Goal: Browse casually: Explore the website without a specific task or goal

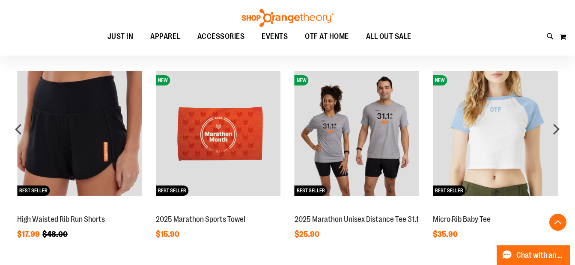
scroll to position [532, 0]
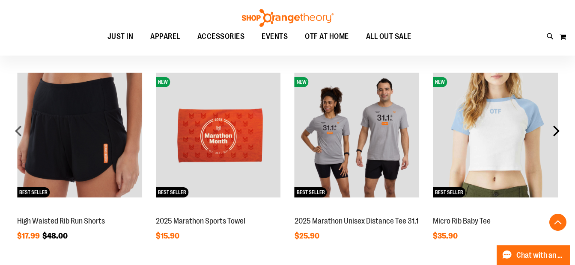
click at [555, 133] on div "next" at bounding box center [556, 130] width 17 height 17
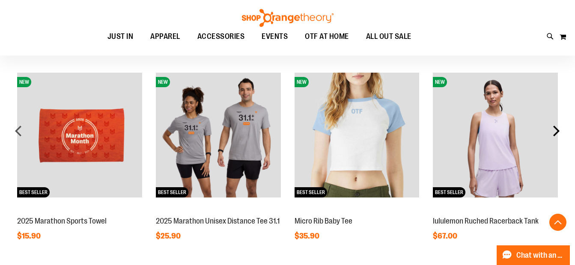
click at [555, 133] on div "next" at bounding box center [556, 130] width 17 height 17
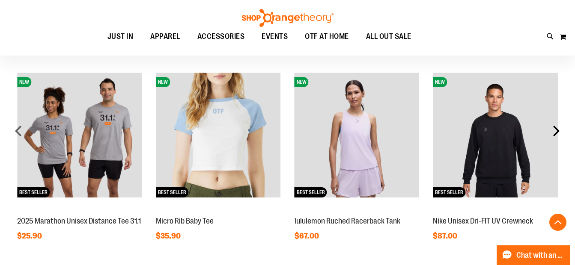
click at [555, 133] on div "next" at bounding box center [556, 130] width 17 height 17
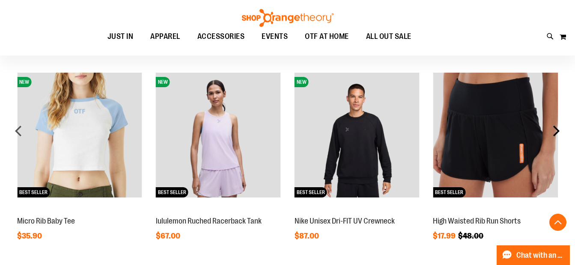
click at [555, 133] on div "next" at bounding box center [556, 130] width 17 height 17
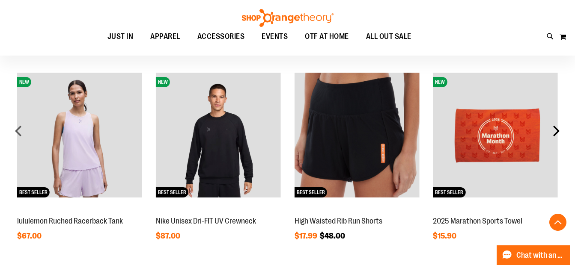
click at [555, 133] on div "next" at bounding box center [556, 130] width 17 height 17
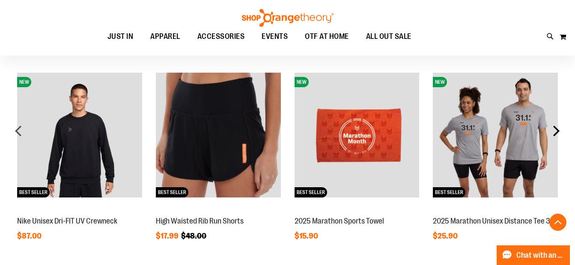
click at [555, 133] on div "next" at bounding box center [556, 130] width 17 height 17
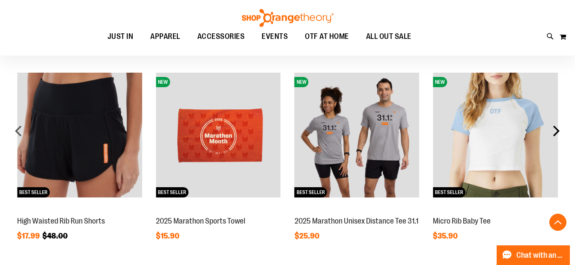
click at [555, 133] on div "next" at bounding box center [556, 130] width 17 height 17
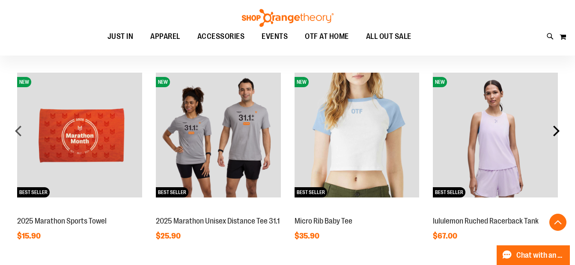
click at [555, 133] on div "next" at bounding box center [556, 130] width 17 height 17
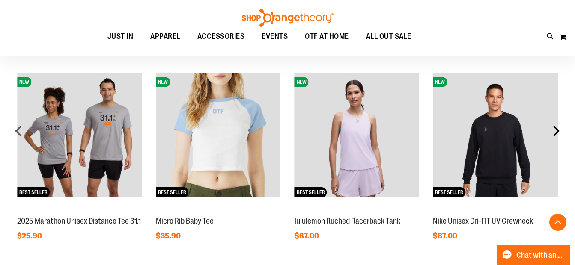
click at [555, 133] on div "next" at bounding box center [556, 130] width 17 height 17
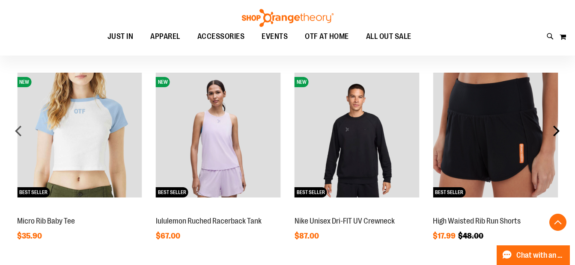
click at [555, 133] on div "next" at bounding box center [556, 130] width 17 height 17
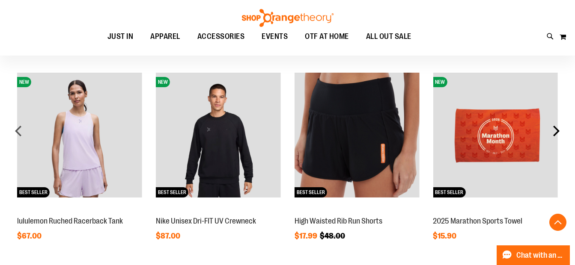
click at [555, 133] on div "next" at bounding box center [556, 130] width 17 height 17
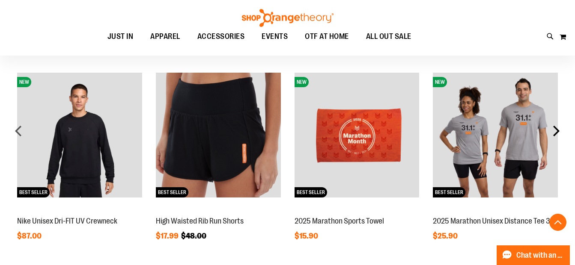
click at [555, 133] on div "next" at bounding box center [556, 130] width 17 height 17
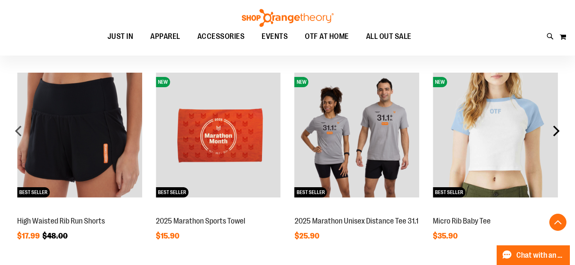
click at [555, 133] on div "next" at bounding box center [556, 130] width 17 height 17
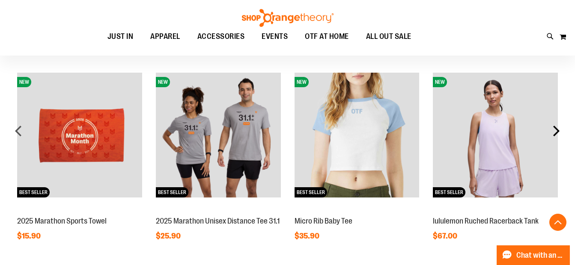
click at [555, 133] on div "next" at bounding box center [556, 130] width 17 height 17
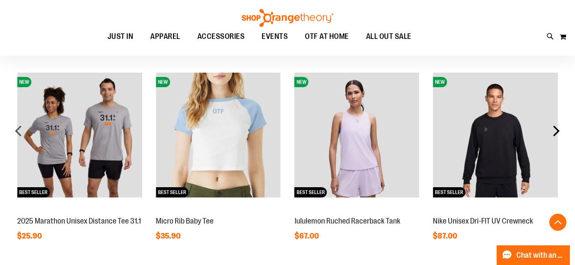
click at [555, 133] on div "next" at bounding box center [556, 130] width 17 height 17
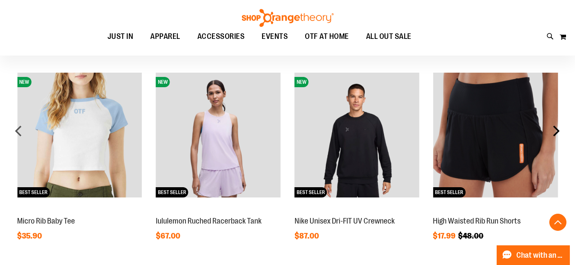
click at [555, 133] on div "next" at bounding box center [556, 130] width 17 height 17
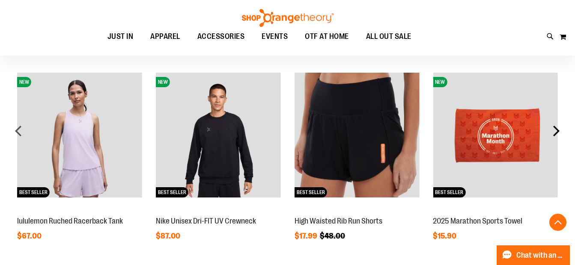
click at [555, 133] on div "next" at bounding box center [556, 130] width 17 height 17
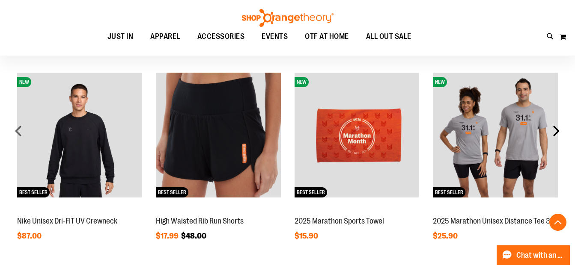
click at [555, 133] on div "next" at bounding box center [556, 130] width 17 height 17
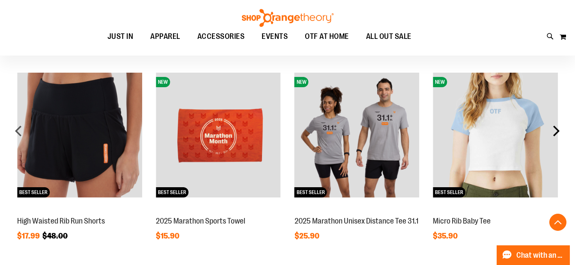
click at [555, 133] on div "next" at bounding box center [556, 130] width 17 height 17
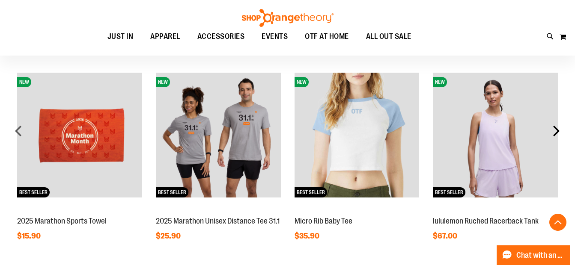
click at [555, 133] on div "next" at bounding box center [556, 130] width 17 height 17
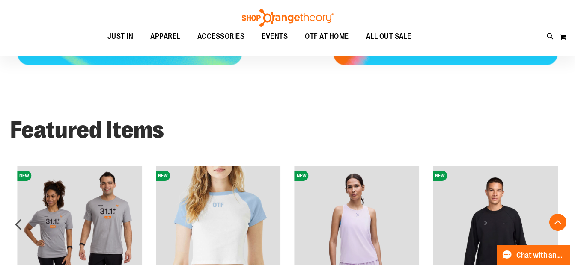
scroll to position [402, 0]
